Goal: Find specific page/section: Find specific page/section

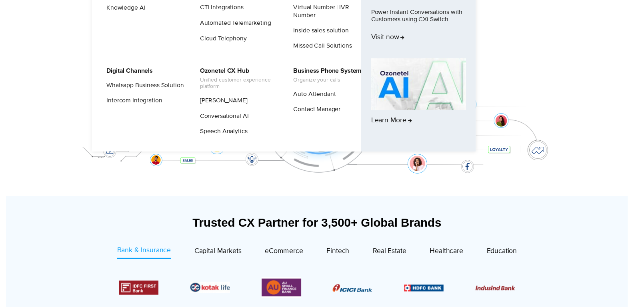
scroll to position [40, 0]
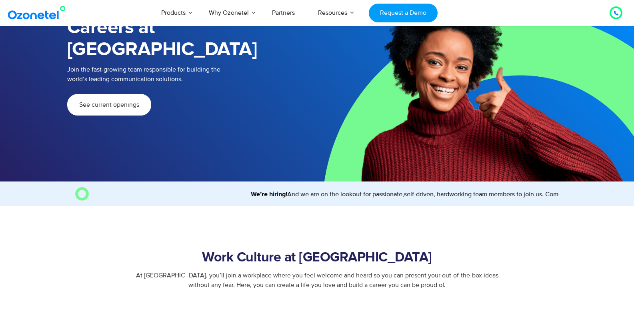
scroll to position [80, 0]
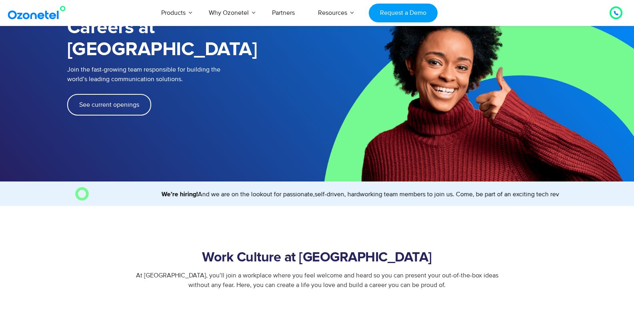
click at [123, 94] on link "See current openings" at bounding box center [109, 105] width 84 height 22
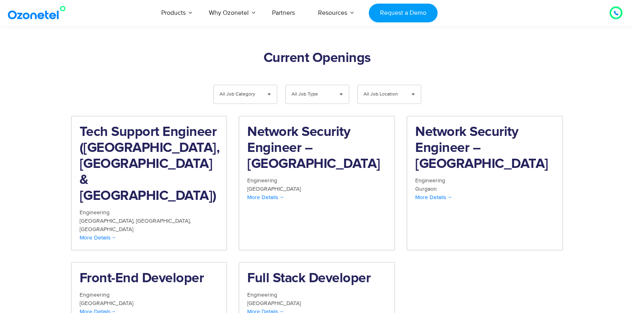
scroll to position [749, 0]
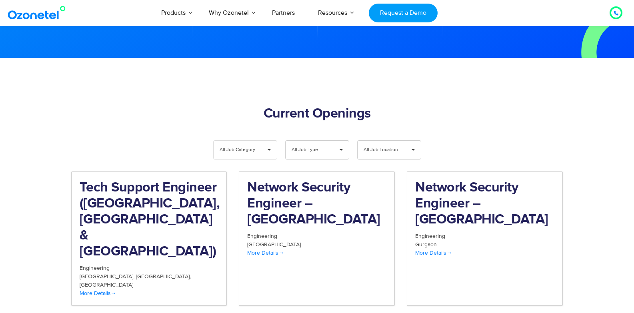
click at [263, 141] on span "▾" at bounding box center [269, 150] width 15 height 18
click at [334, 141] on span "▾" at bounding box center [341, 150] width 15 height 18
click at [380, 141] on span "All Job Location" at bounding box center [383, 150] width 38 height 18
click at [504, 134] on div "**********" at bounding box center [317, 266] width 492 height 264
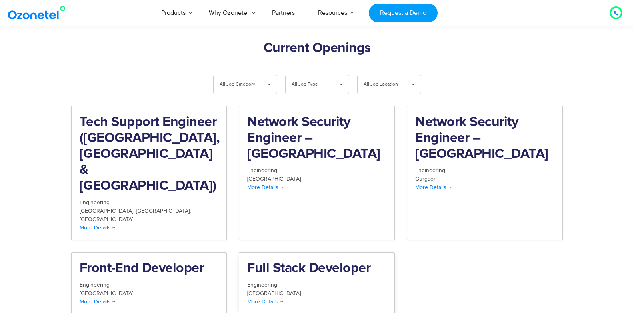
scroll to position [789, 0]
